Goal: Information Seeking & Learning: Check status

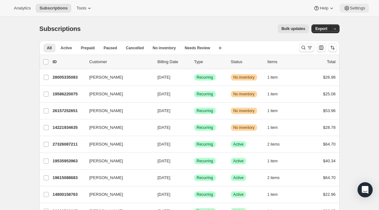
click at [354, 9] on span "Settings" at bounding box center [357, 8] width 15 height 5
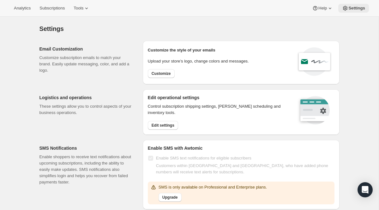
click at [344, 11] on button "Settings" at bounding box center [353, 8] width 31 height 9
click at [24, 11] on button "Analytics" at bounding box center [22, 8] width 24 height 9
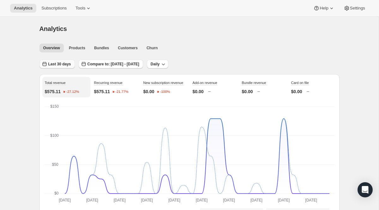
click at [64, 67] on button "Last 30 days" at bounding box center [56, 64] width 35 height 9
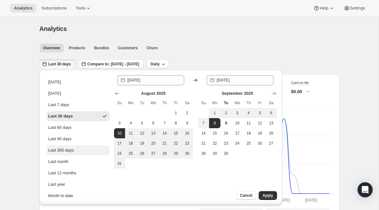
click at [59, 152] on div "Last 365 days" at bounding box center [61, 150] width 26 height 6
type input "[DATE]"
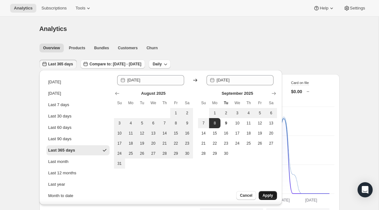
click at [268, 193] on span "Apply" at bounding box center [267, 195] width 10 height 5
